Goal: Task Accomplishment & Management: Use online tool/utility

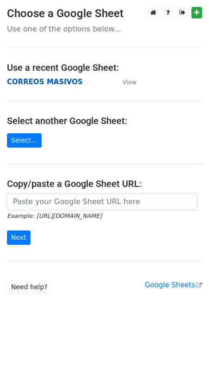
click at [58, 82] on strong "CORREOS MASIVOS" at bounding box center [45, 82] width 76 height 8
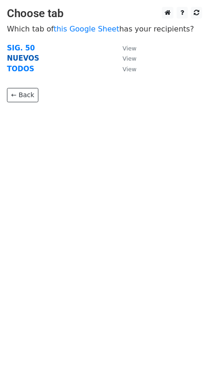
click at [29, 56] on strong "NUEVOS" at bounding box center [23, 58] width 32 height 8
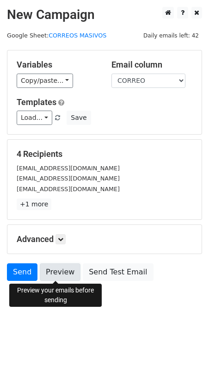
click at [61, 275] on link "Preview" at bounding box center [60, 272] width 41 height 18
